Goal: Information Seeking & Learning: Learn about a topic

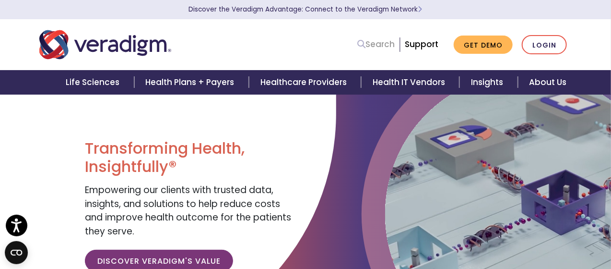
click at [378, 46] on link "Search" at bounding box center [375, 44] width 37 height 13
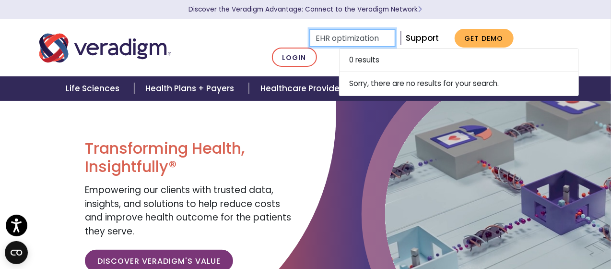
type input "EHR optimization"
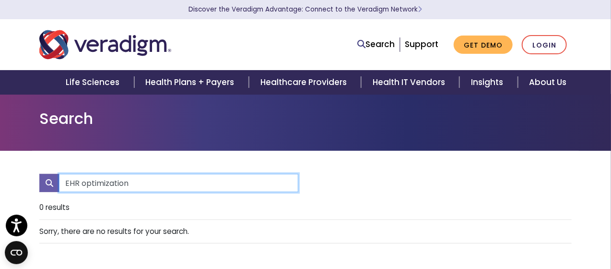
drag, startPoint x: 81, startPoint y: 185, endPoint x: 304, endPoint y: 169, distance: 223.6
click at [304, 169] on div "EHR optimization 0 results" at bounding box center [305, 218] width 532 height 134
type input "EHR interoperability"
drag, startPoint x: 81, startPoint y: 183, endPoint x: 162, endPoint y: 183, distance: 81.1
click at [162, 183] on input "EHR interoperability" at bounding box center [178, 183] width 239 height 18
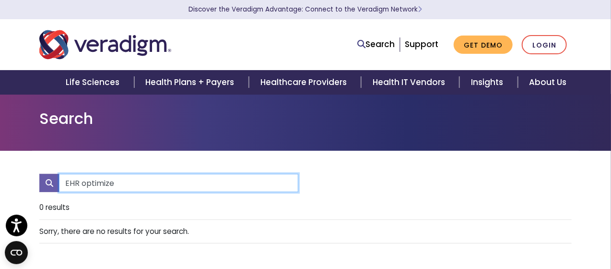
type input "EHR optimize"
click at [161, 183] on input "EHR optimize" at bounding box center [178, 183] width 239 height 18
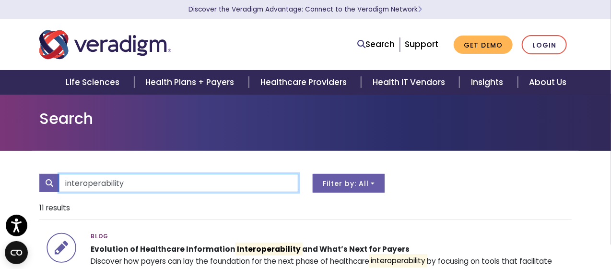
type input "interoperability"
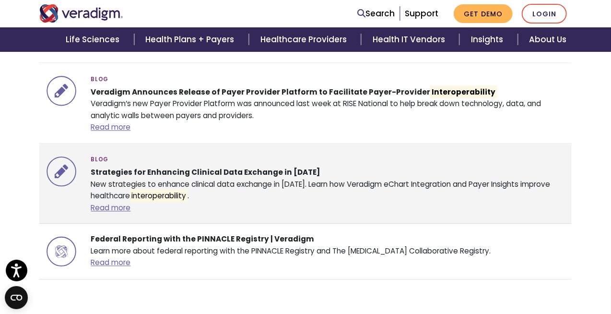
scroll to position [815, 0]
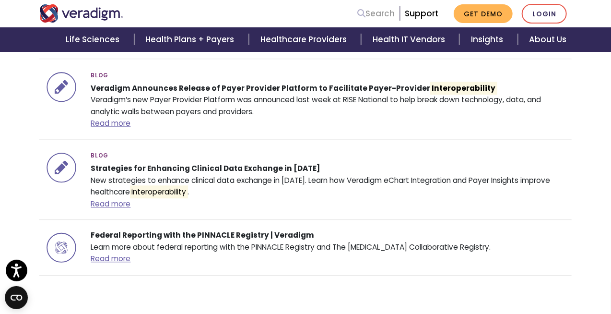
click at [370, 16] on link "Search" at bounding box center [375, 13] width 37 height 13
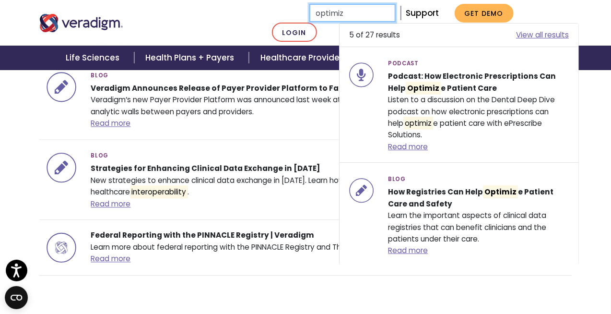
type input "optimiz"
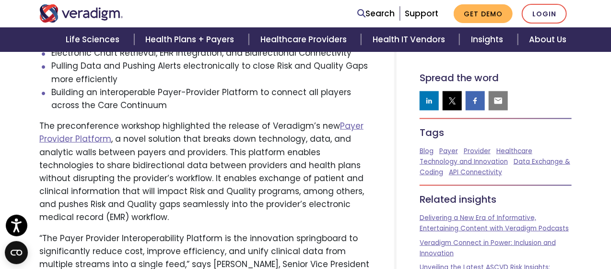
scroll to position [432, 0]
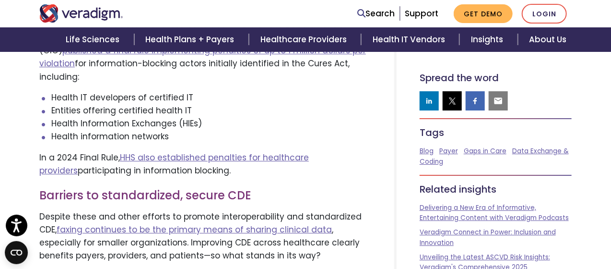
scroll to position [1391, 0]
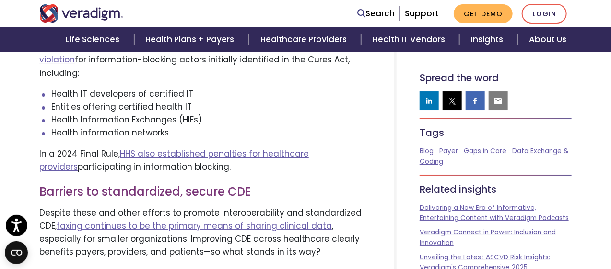
click at [297, 185] on h3 "Barriers to standardized, secure CDE" at bounding box center [205, 192] width 332 height 14
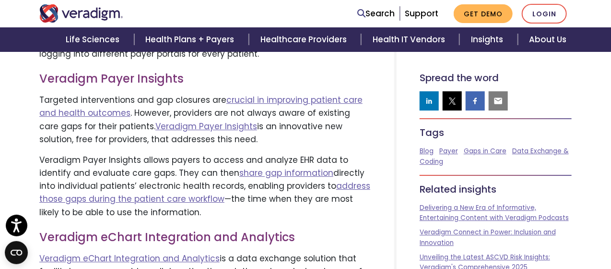
scroll to position [2987, 0]
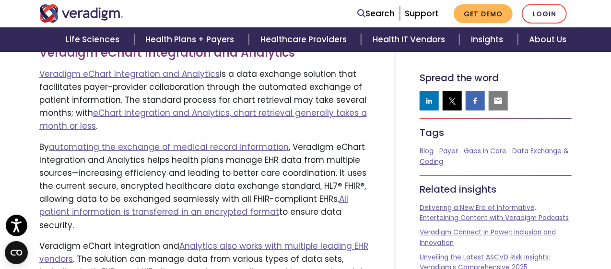
click at [177, 151] on p "By automating the exchange of medical record information , Veradigm eChart Inte…" at bounding box center [205, 186] width 332 height 91
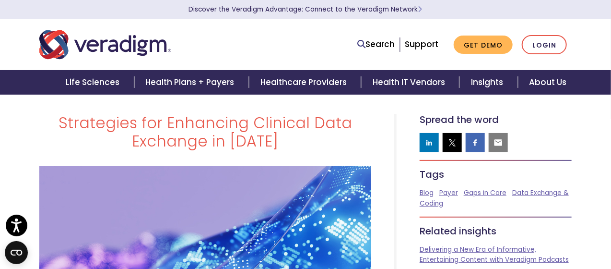
scroll to position [0, 0]
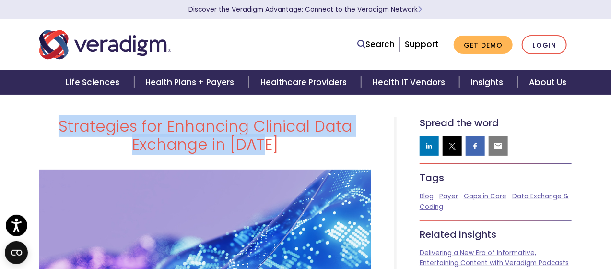
drag, startPoint x: 63, startPoint y: 127, endPoint x: 290, endPoint y: 156, distance: 228.3
click at [290, 156] on div "Strategies for Enhancing Clinical Data Exchange in 2025" at bounding box center [205, 139] width 346 height 45
copy h1 "Strategies for Enhancing Clinical Data Exchange in 2025"
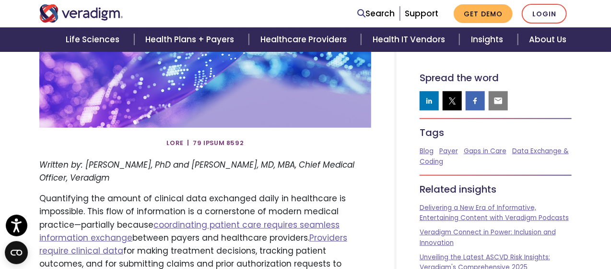
scroll to position [336, 0]
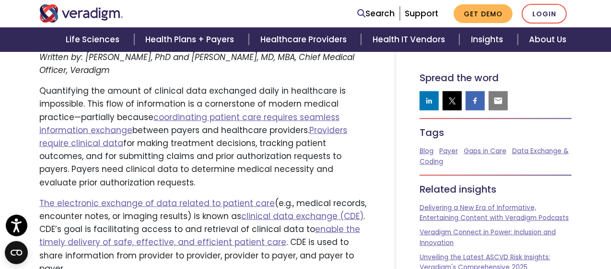
drag, startPoint x: 119, startPoint y: 119, endPoint x: 366, endPoint y: 169, distance: 252.0
click at [366, 169] on p "Quantifying the amount of clinical data exchanged daily in healthcare is imposs…" at bounding box center [205, 136] width 332 height 105
copy p "coordinating patient care requires seamless information exchange between payers…"
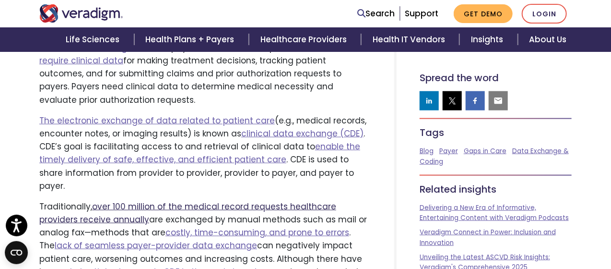
scroll to position [432, 0]
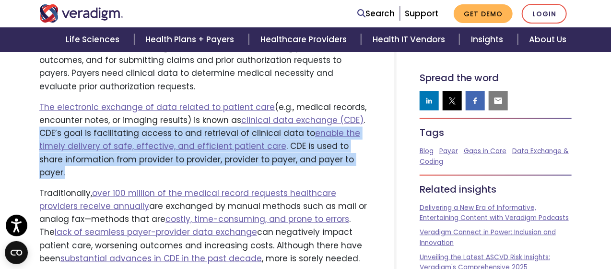
drag, startPoint x: 39, startPoint y: 120, endPoint x: 353, endPoint y: 146, distance: 314.7
click at [353, 144] on p "The electronic exchange of data related to patient care (e.g., medical records,…" at bounding box center [205, 140] width 332 height 78
copy p "CDE’s goal is facilitating access to and retrieval of clinical data to enable t…"
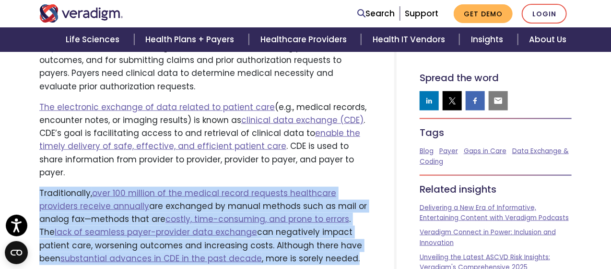
drag, startPoint x: 40, startPoint y: 167, endPoint x: 297, endPoint y: 228, distance: 264.7
click at [297, 228] on p "Traditionally, over 100 million of the medical record requests healthcare provi…" at bounding box center [205, 226] width 332 height 78
copy p "Traditionally, over 100 million of the medical record requests healthcare provi…"
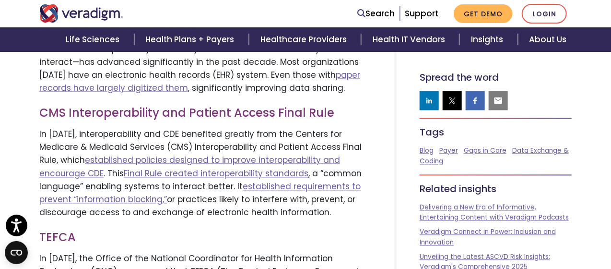
scroll to position [767, 0]
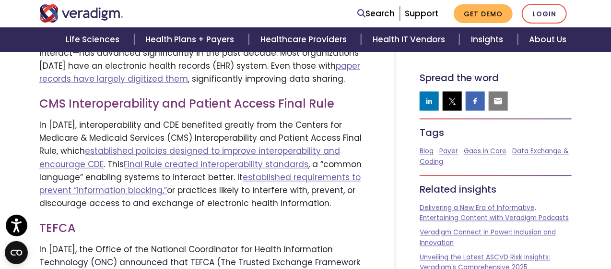
drag, startPoint x: 48, startPoint y: 98, endPoint x: 338, endPoint y: 174, distance: 299.4
click at [338, 174] on p "In 2020, interoperability and CDE benefited greatly from the Centers for Medica…" at bounding box center [205, 163] width 332 height 91
copy p "2020, interoperability and CDE benefited greatly from the Centers for Medicare …"
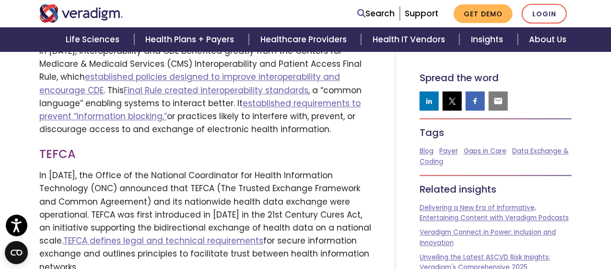
scroll to position [863, 0]
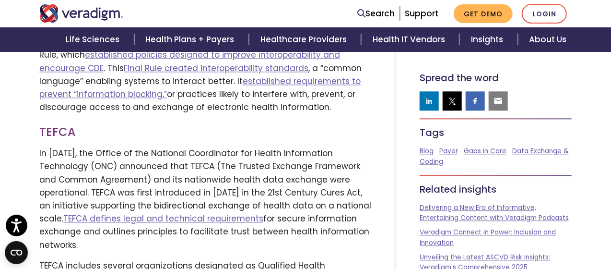
drag, startPoint x: 62, startPoint y: 191, endPoint x: 77, endPoint y: 216, distance: 29.0
click at [77, 216] on p "In December 2023, the Office of the National Coordinator for Health Information…" at bounding box center [205, 199] width 332 height 105
copy p "TEFCA defines legal and technical requirements for secure information exchange …"
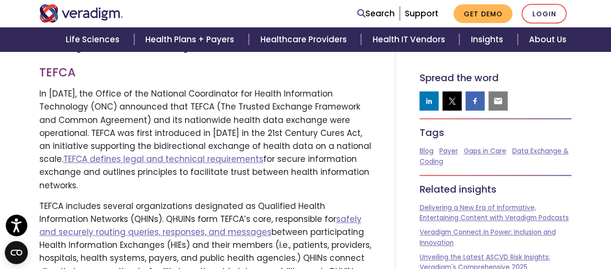
scroll to position [959, 0]
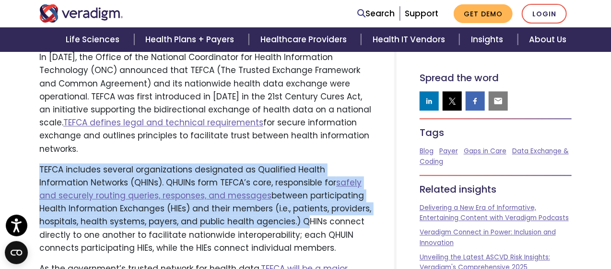
drag, startPoint x: 36, startPoint y: 142, endPoint x: 296, endPoint y: 195, distance: 264.7
copy p "TEFCA includes several organizations designated as Qualified Health Information…"
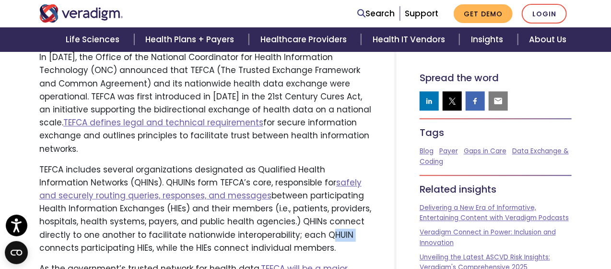
drag, startPoint x: 320, startPoint y: 212, endPoint x: 348, endPoint y: 212, distance: 27.4
click at [344, 211] on p "TEFCA includes several organizations designated as Qualified Health Information…" at bounding box center [205, 208] width 332 height 91
copy p "QHUIN"
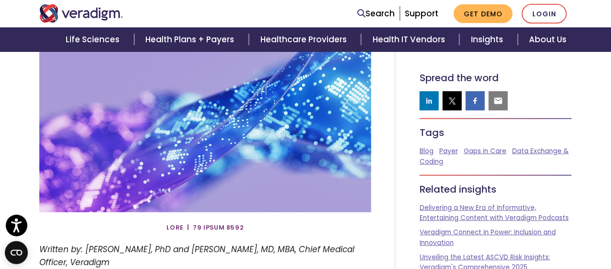
scroll to position [0, 0]
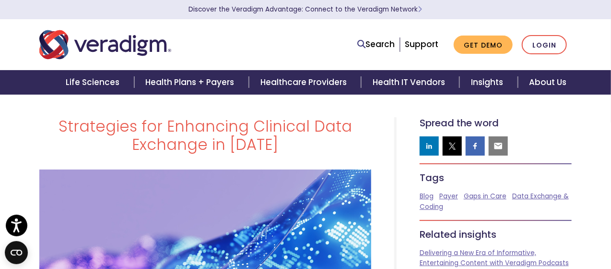
click at [288, 142] on h1 "Strategies for Enhancing Clinical Data Exchange in 2025" at bounding box center [205, 135] width 332 height 37
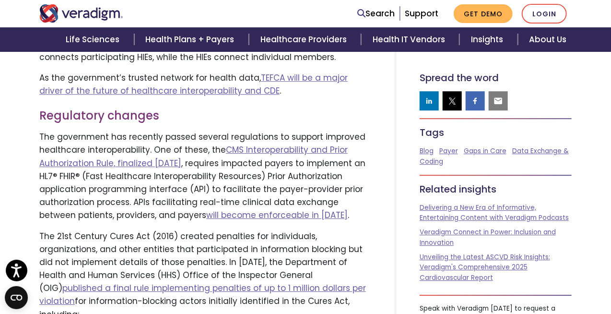
scroll to position [1151, 0]
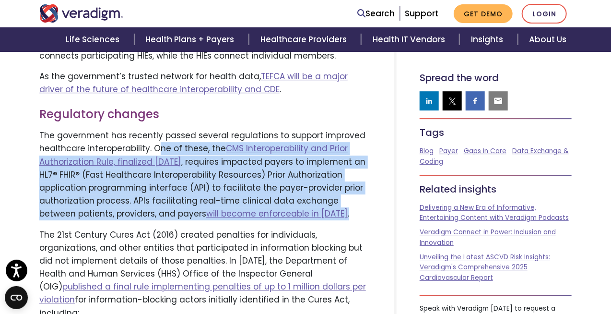
drag, startPoint x: 155, startPoint y: 125, endPoint x: 106, endPoint y: 201, distance: 90.5
click at [106, 201] on p "The government has recently passed several regulations to support improved heal…" at bounding box center [205, 174] width 332 height 91
copy p "ne of these, the CMS Interoperability and Prior Authorization Rule, finalized J…"
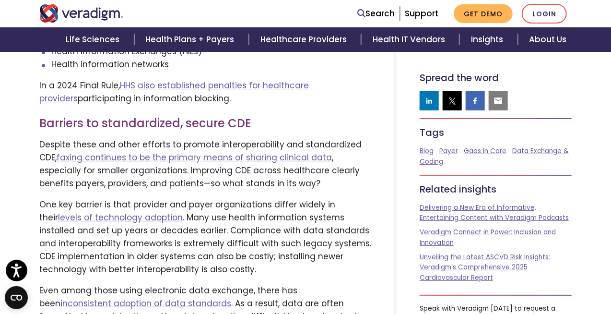
scroll to position [1535, 0]
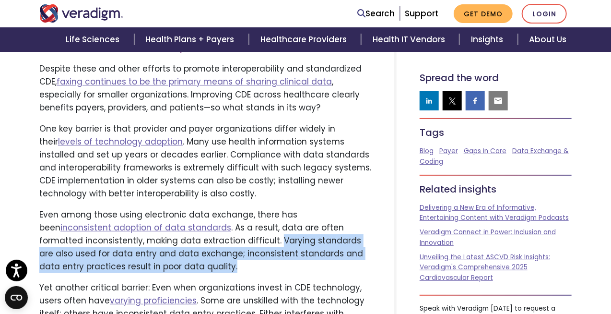
drag, startPoint x: 171, startPoint y: 215, endPoint x: 139, endPoint y: 243, distance: 41.8
click at [139, 243] on p "Even among those using electronic data exchange, there has been inconsistent ad…" at bounding box center [205, 240] width 332 height 65
copy p "Varying standards are also used for data entry and data exchange; inconsistent …"
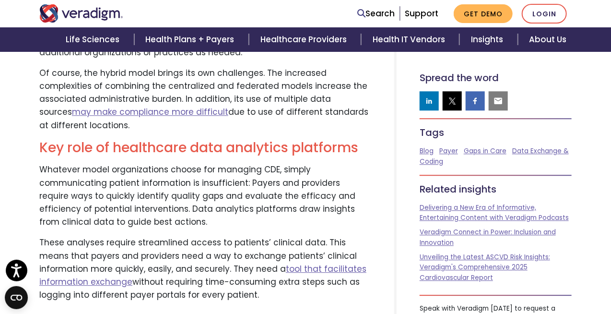
scroll to position [2590, 0]
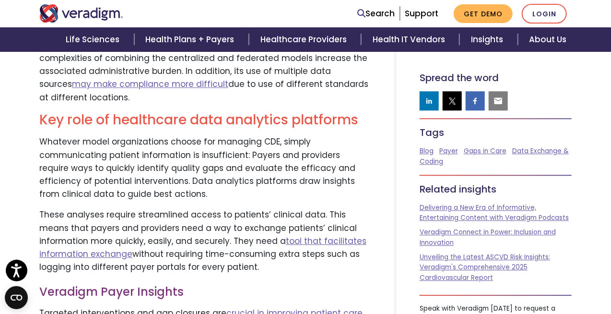
drag, startPoint x: 39, startPoint y: 119, endPoint x: 207, endPoint y: 242, distance: 207.6
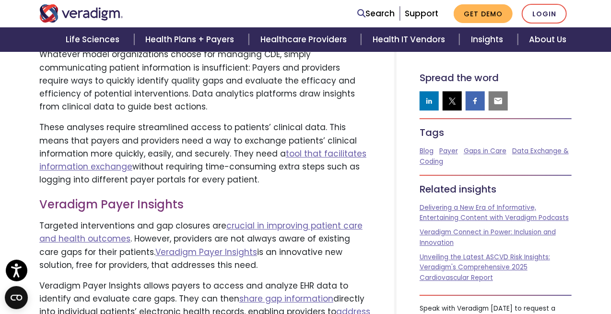
scroll to position [2734, 0]
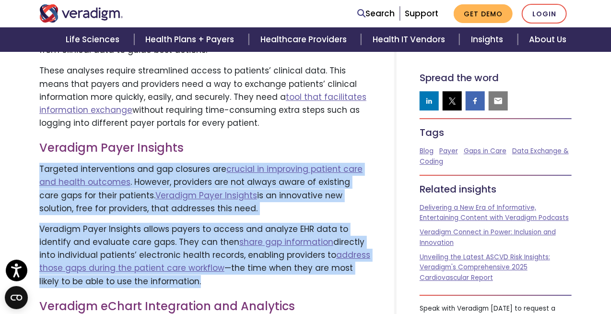
drag, startPoint x: 40, startPoint y: 142, endPoint x: 211, endPoint y: 261, distance: 208.1
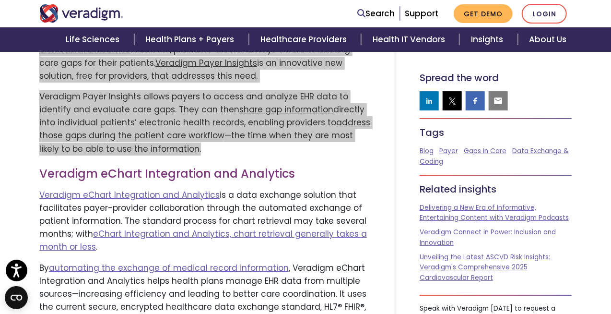
scroll to position [2878, 0]
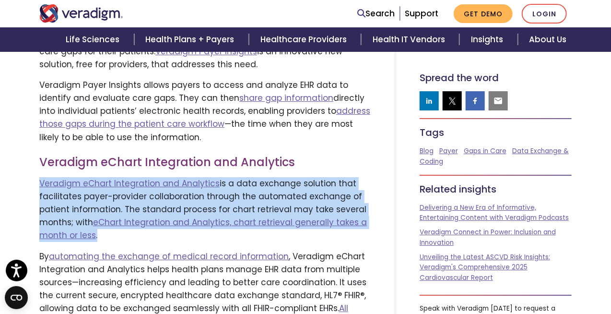
drag, startPoint x: 35, startPoint y: 156, endPoint x: 98, endPoint y: 210, distance: 82.7
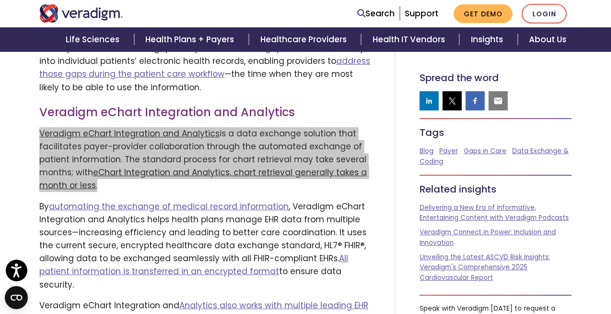
scroll to position [2974, 0]
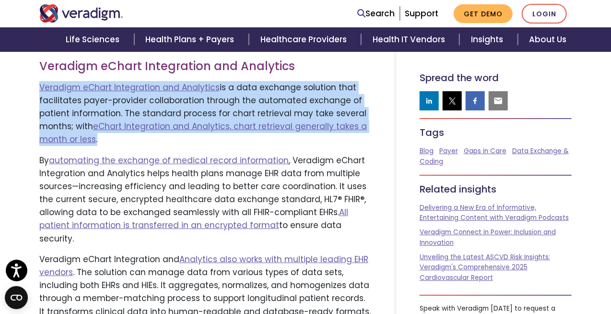
drag, startPoint x: 37, startPoint y: 133, endPoint x: 373, endPoint y: 206, distance: 343.9
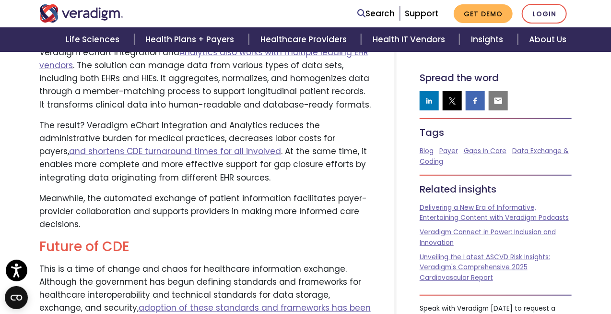
scroll to position [3118, 0]
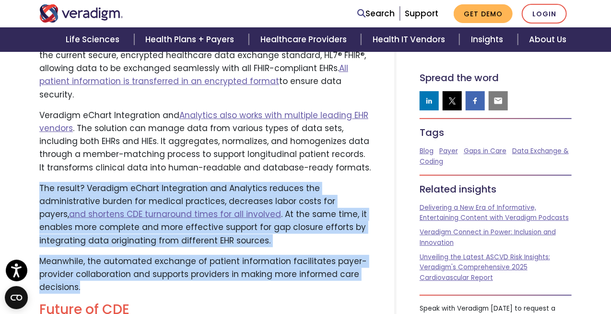
drag, startPoint x: 36, startPoint y: 146, endPoint x: 84, endPoint y: 249, distance: 113.7
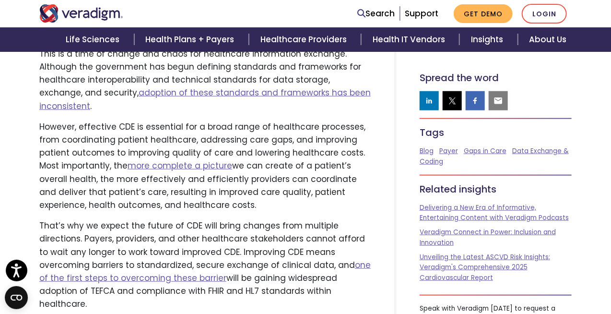
scroll to position [3405, 0]
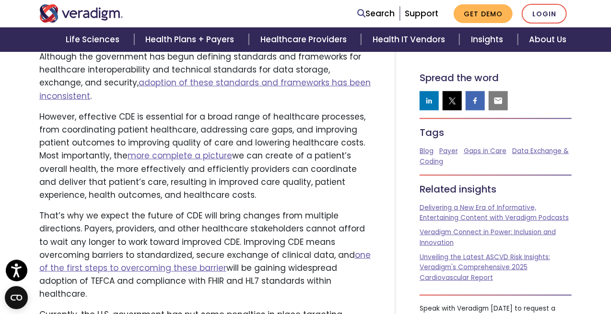
click at [284, 152] on p "However, effective CDE is essential for a broad range of healthcare processes, …" at bounding box center [205, 155] width 332 height 91
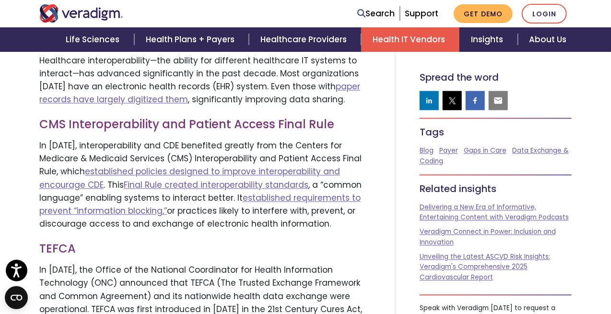
scroll to position [2781, 0]
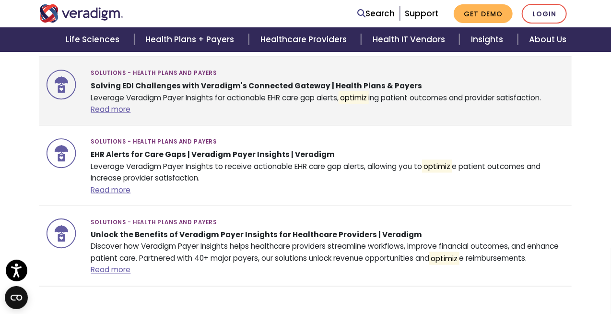
scroll to position [2110, 0]
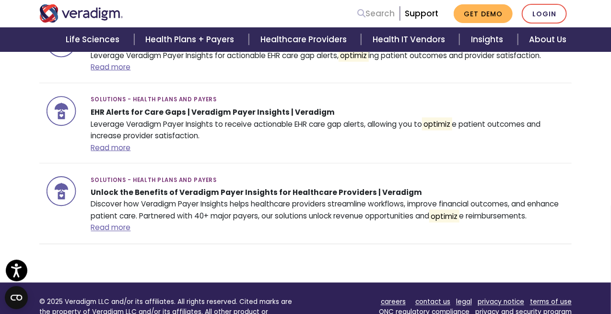
click at [377, 16] on link "Search" at bounding box center [375, 13] width 37 height 13
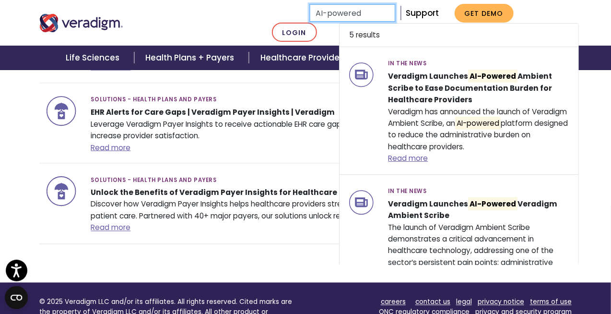
type input "AI-powered"
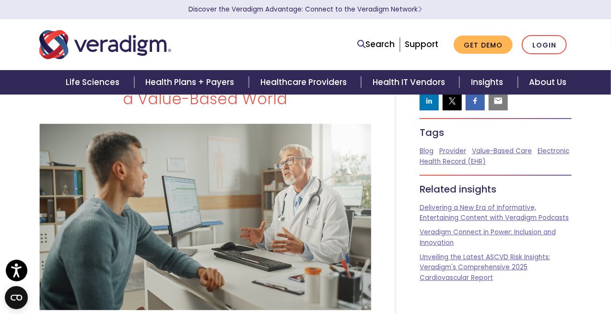
scroll to position [48, 0]
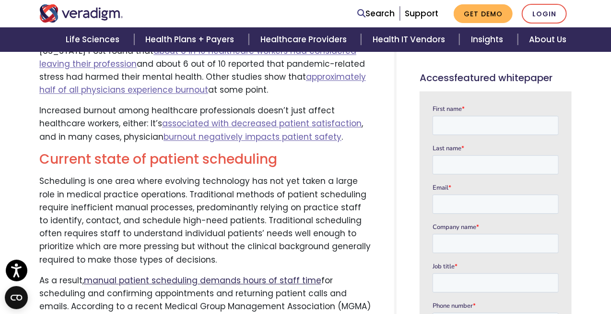
scroll to position [911, 0]
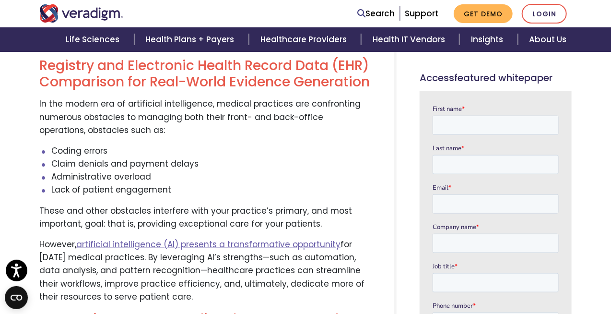
scroll to position [144, 0]
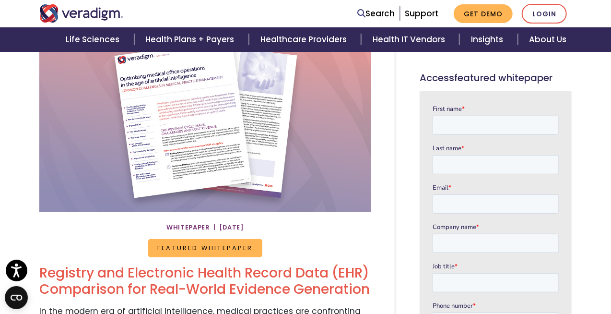
drag, startPoint x: 52, startPoint y: 231, endPoint x: 166, endPoint y: 231, distance: 114.6
click at [52, 231] on div "Featured Whitepaper" at bounding box center [205, 238] width 346 height 37
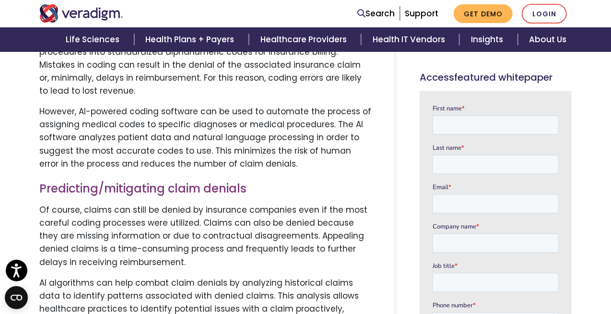
scroll to position [719, 0]
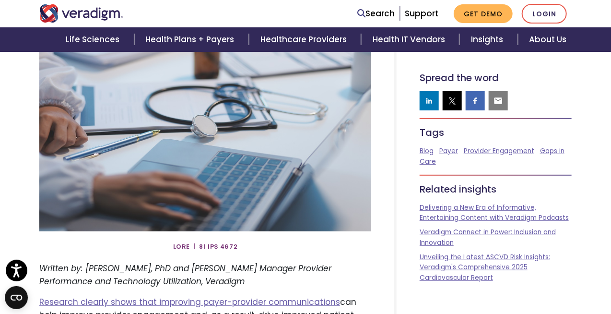
scroll to position [144, 0]
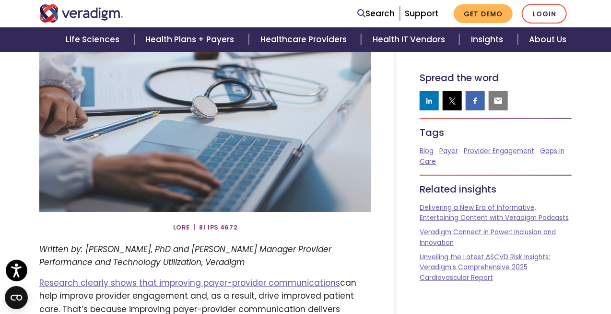
drag, startPoint x: 366, startPoint y: 283, endPoint x: 372, endPoint y: 285, distance: 5.9
click at [366, 283] on p "Research clearly shows that improving payer-provider communications can help im…" at bounding box center [205, 302] width 332 height 52
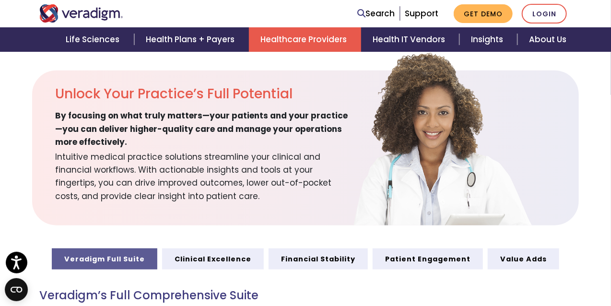
scroll to position [288, 0]
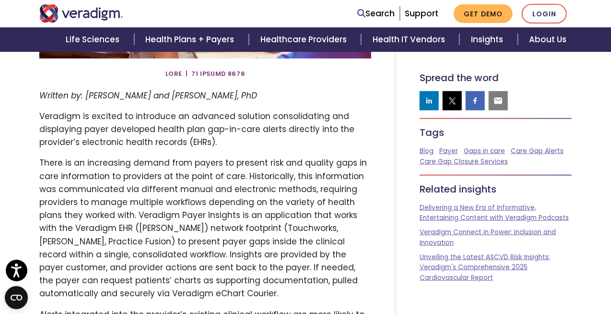
scroll to position [336, 0]
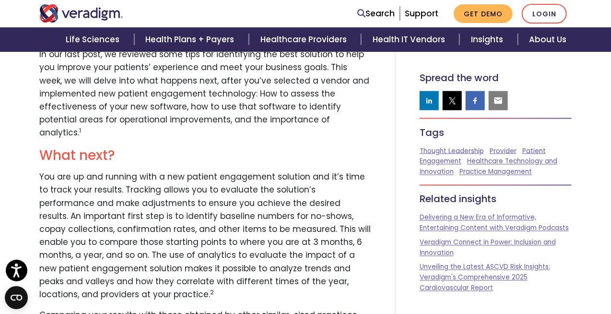
scroll to position [624, 0]
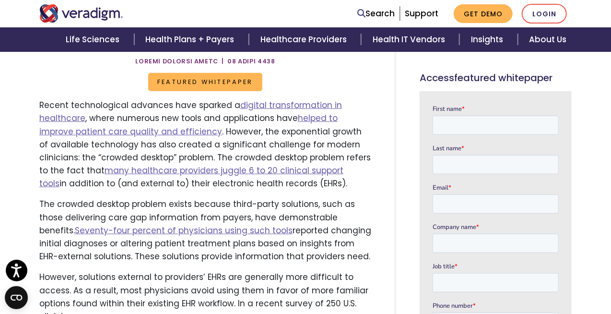
scroll to position [144, 0]
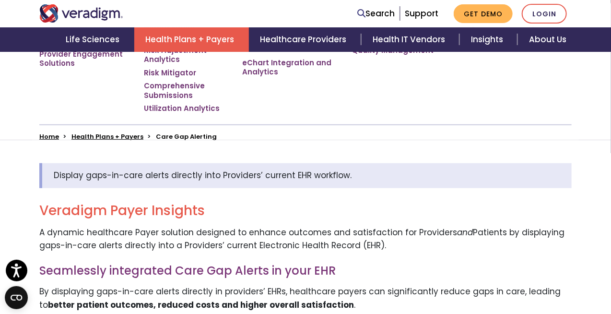
scroll to position [288, 0]
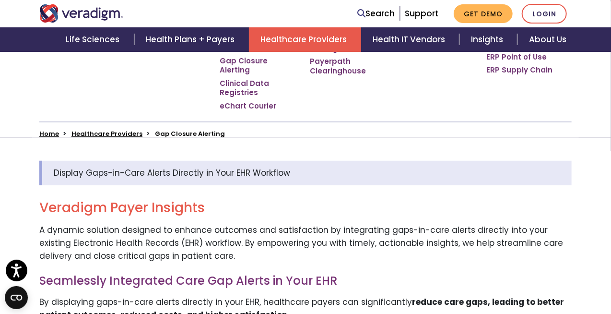
scroll to position [288, 0]
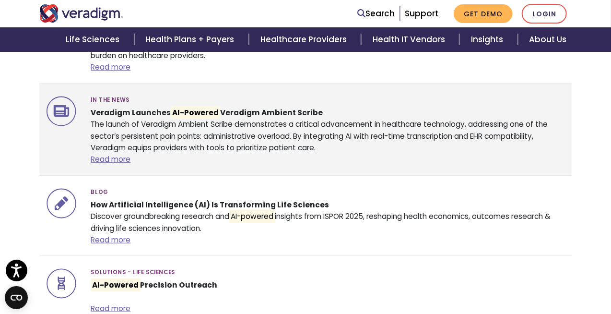
scroll to position [288, 0]
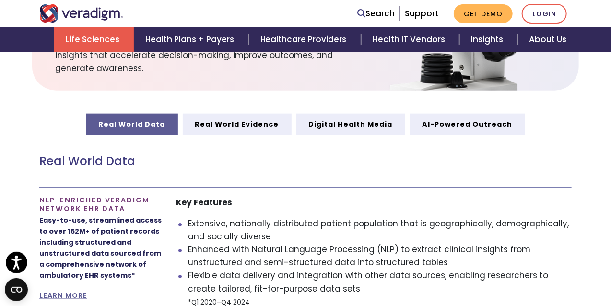
scroll to position [432, 0]
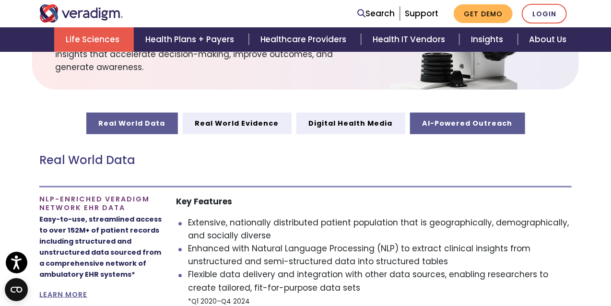
click at [440, 126] on link "AI-Powered Outreach" at bounding box center [467, 123] width 115 height 21
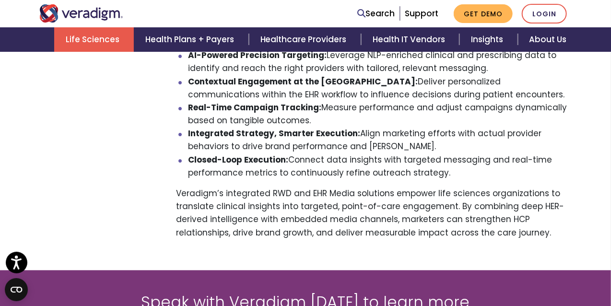
scroll to position [719, 0]
